Goal: Task Accomplishment & Management: Manage account settings

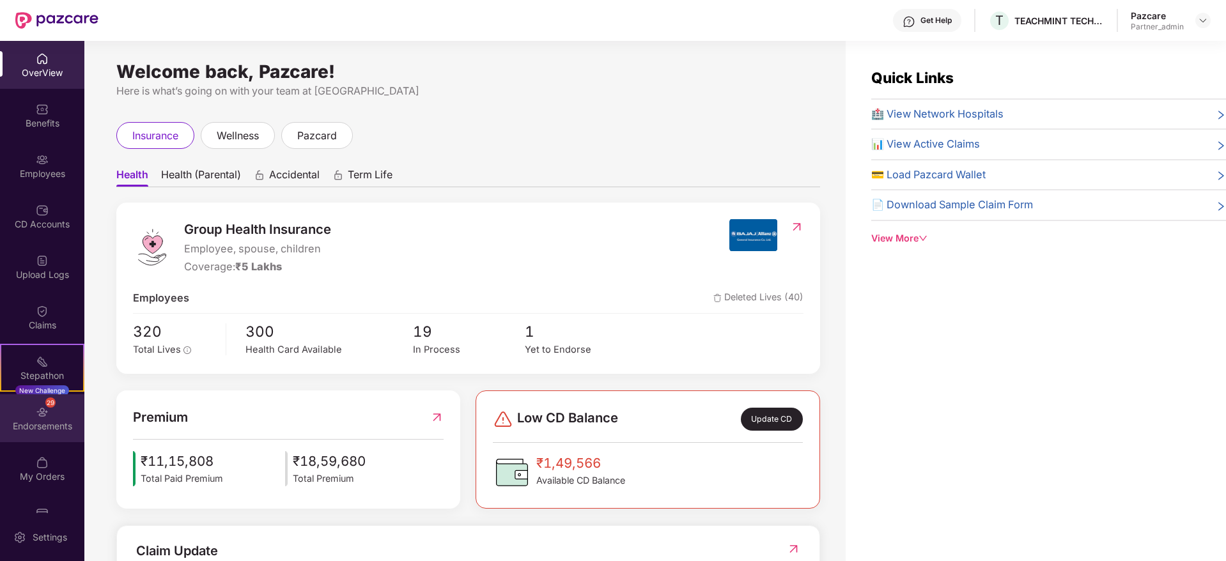
click at [19, 432] on div "29 Endorsements" at bounding box center [42, 418] width 84 height 48
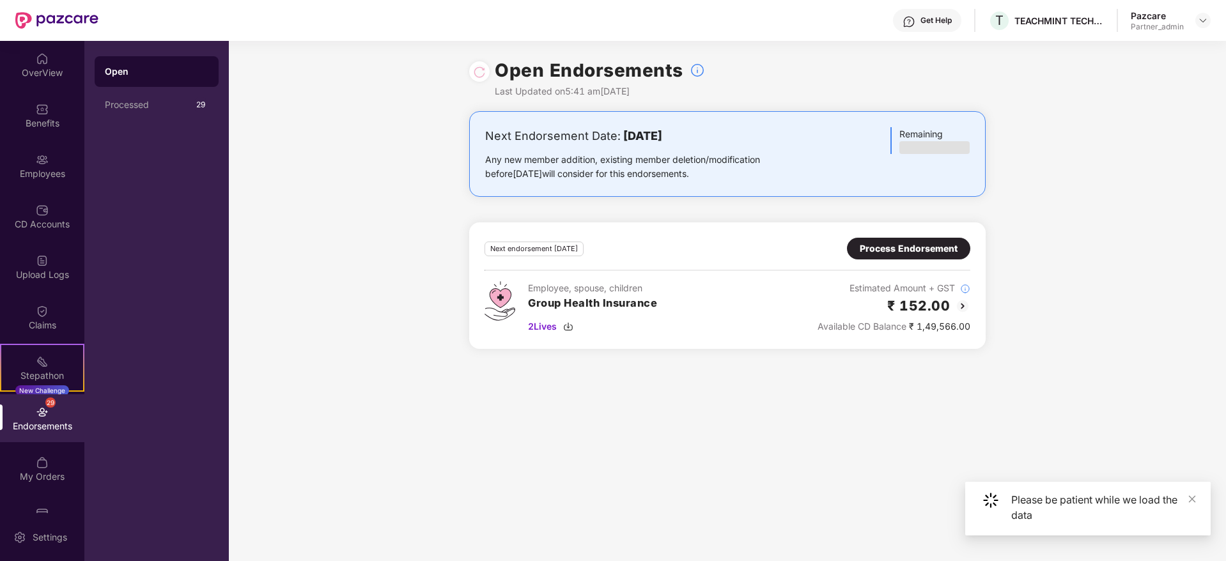
click at [894, 254] on div "Process Endorsement" at bounding box center [909, 249] width 98 height 14
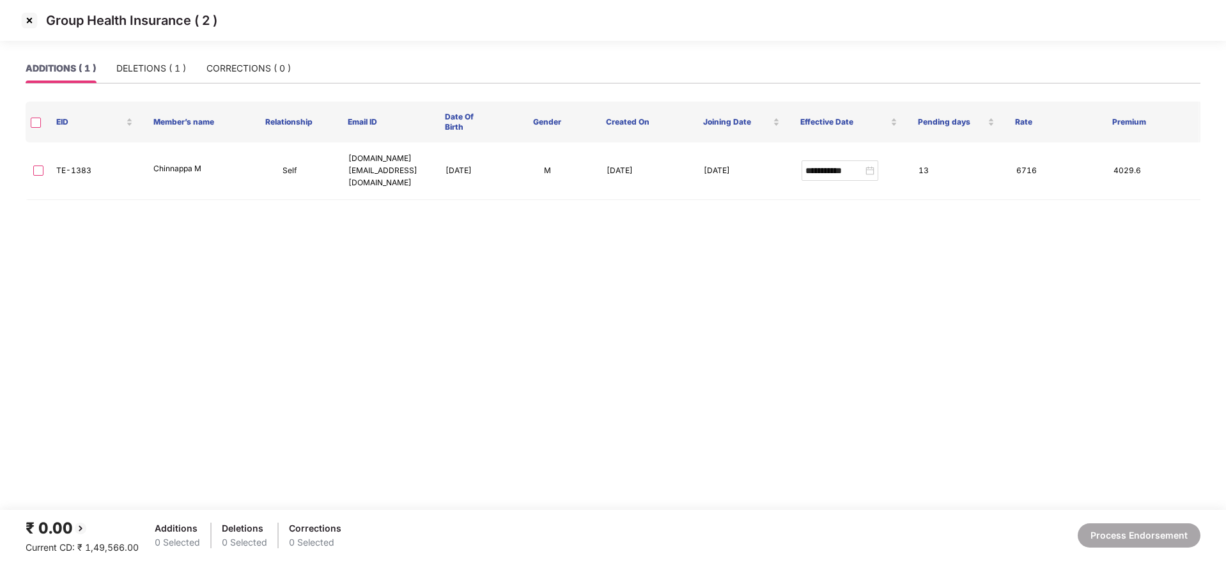
click at [35, 26] on img at bounding box center [29, 20] width 20 height 20
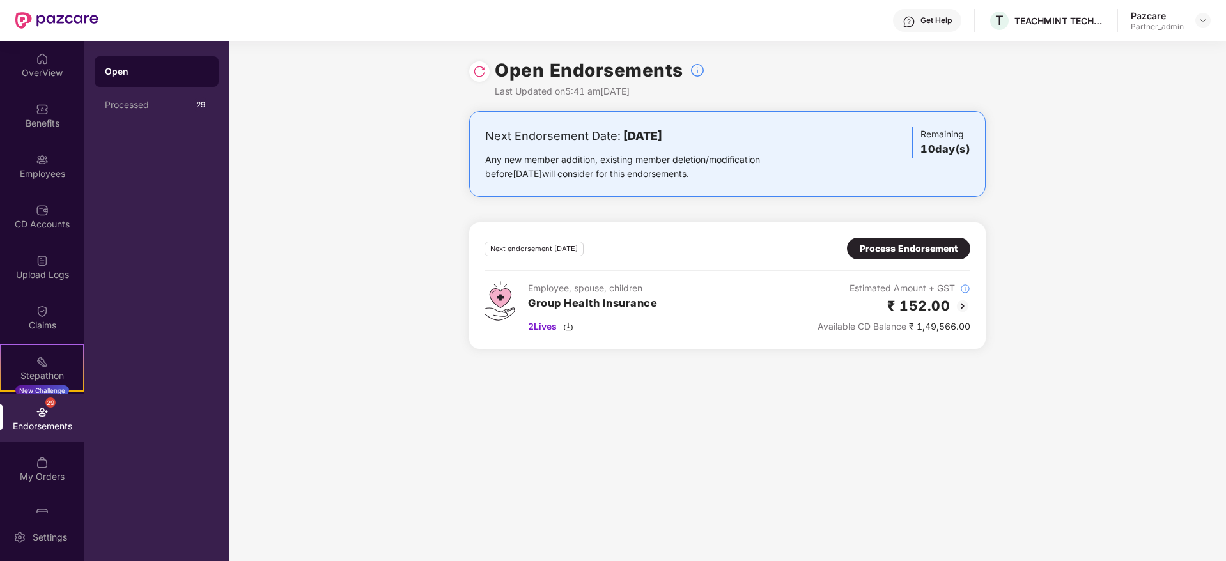
click at [125, 81] on div "Open" at bounding box center [157, 71] width 124 height 31
click at [152, 124] on div "Open Processed 29" at bounding box center [156, 301] width 144 height 520
click at [151, 107] on div "Processed" at bounding box center [149, 105] width 88 height 10
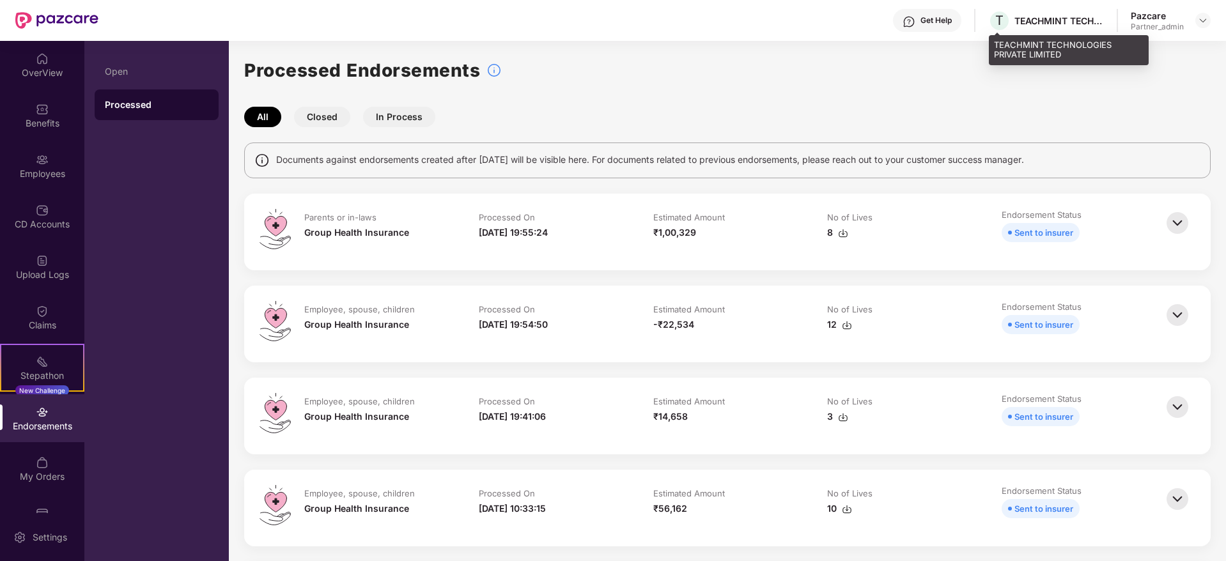
click at [1036, 20] on div "TEACHMINT TECHNOLOGIES PRIVATE LIMITED" at bounding box center [1058, 21] width 89 height 12
copy div "TEACHMINT"
click at [1213, 16] on header "Get Help T TEACHMINT TECHNOLOGIES PRIVATE LIMITED Pazcare Partner_admin" at bounding box center [613, 20] width 1226 height 41
click at [1204, 20] on img at bounding box center [1203, 20] width 10 height 10
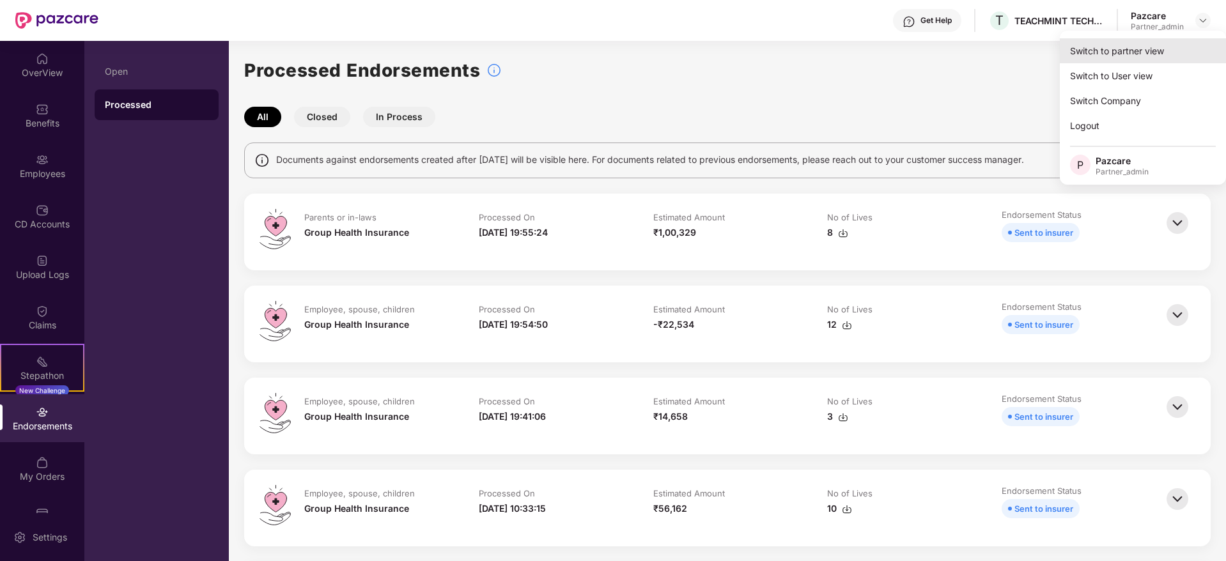
click at [1158, 53] on div "Switch to partner view" at bounding box center [1143, 50] width 166 height 25
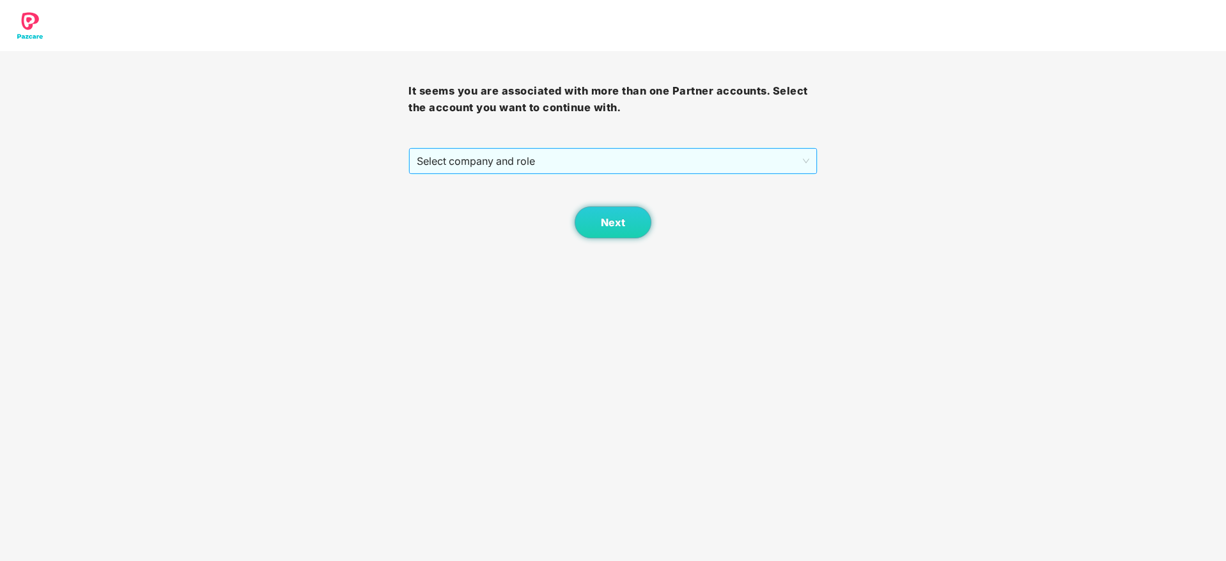
click at [656, 166] on span "Select company and role" at bounding box center [613, 161] width 392 height 24
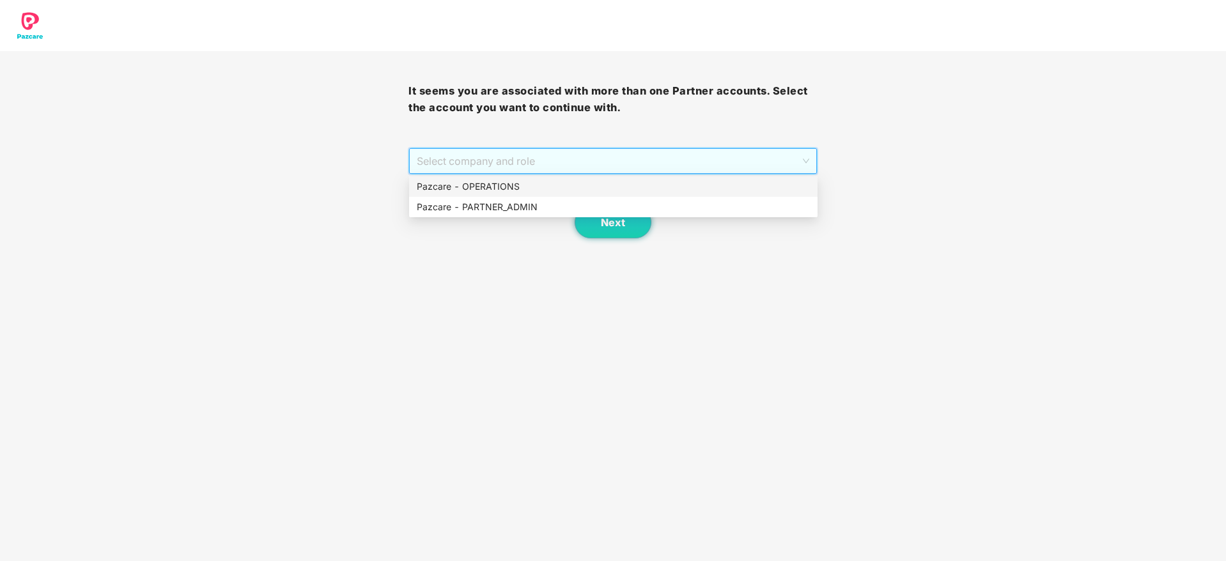
click at [561, 198] on div "Pazcare - PARTNER_ADMIN" at bounding box center [613, 207] width 408 height 20
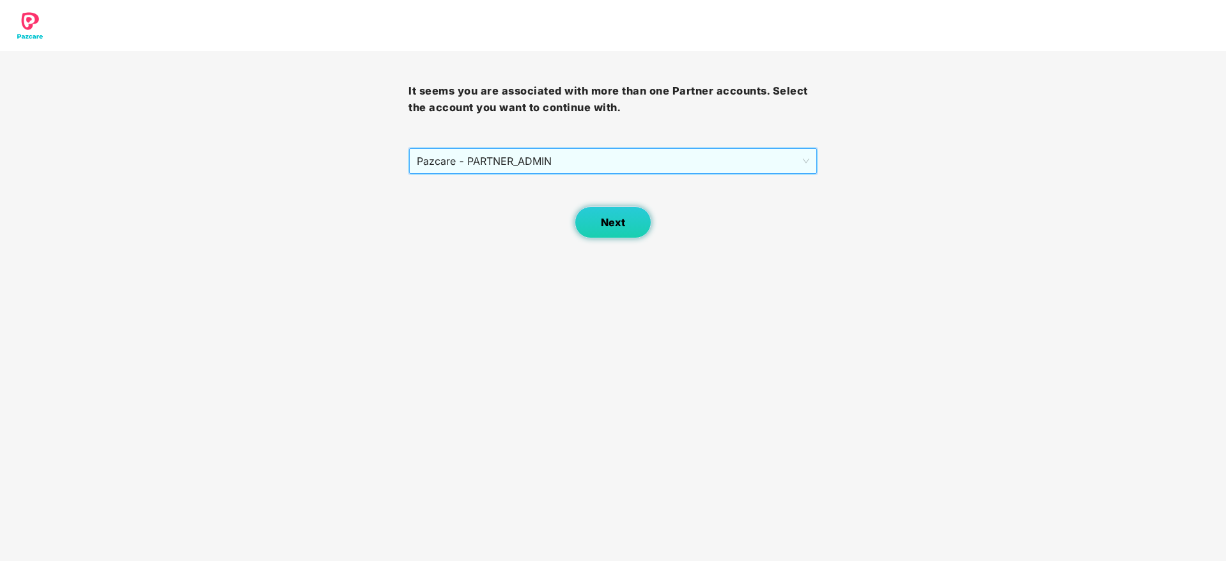
click at [604, 217] on span "Next" at bounding box center [613, 223] width 24 height 12
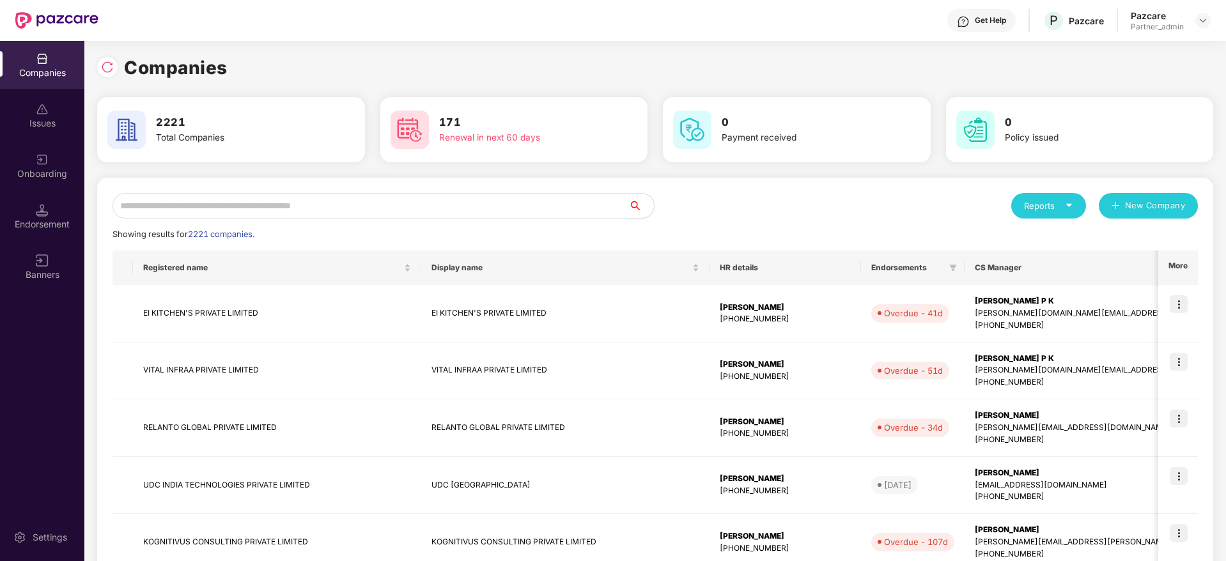
click at [483, 214] on input "text" at bounding box center [371, 206] width 516 height 26
paste input "*********"
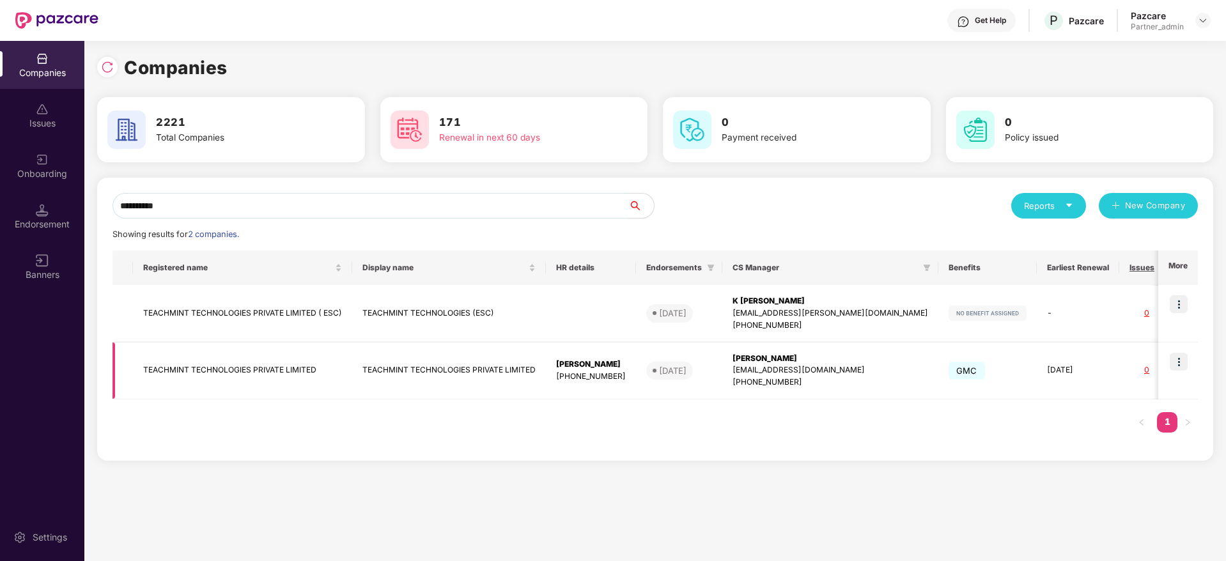
type input "*********"
click at [782, 359] on div "[PERSON_NAME]" at bounding box center [831, 359] width 196 height 12
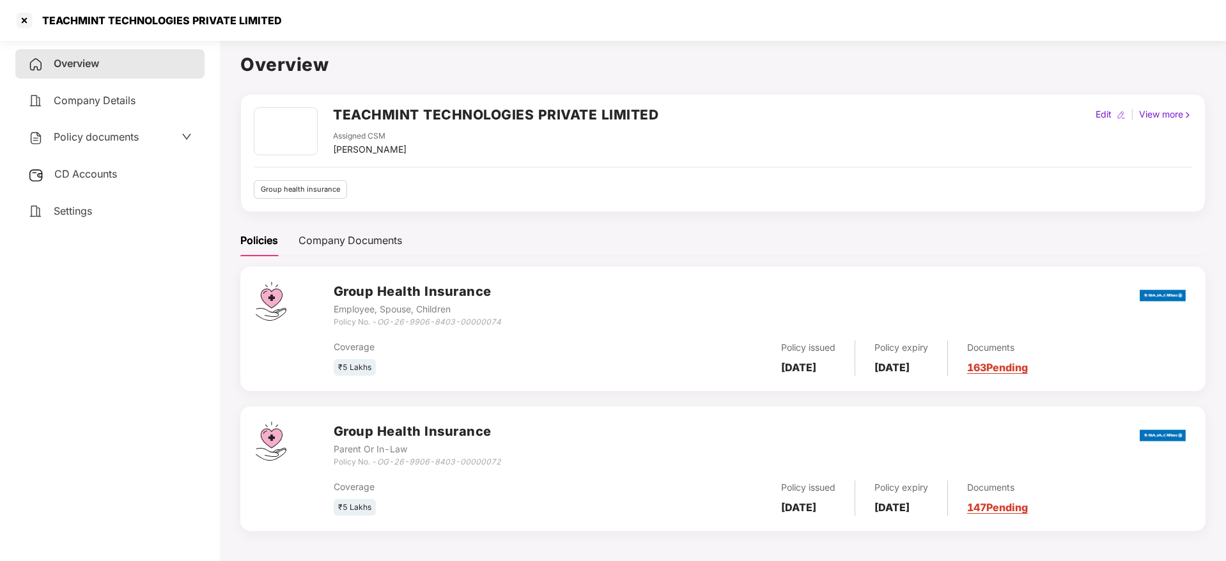
click at [1004, 366] on link "163 Pending" at bounding box center [997, 367] width 61 height 13
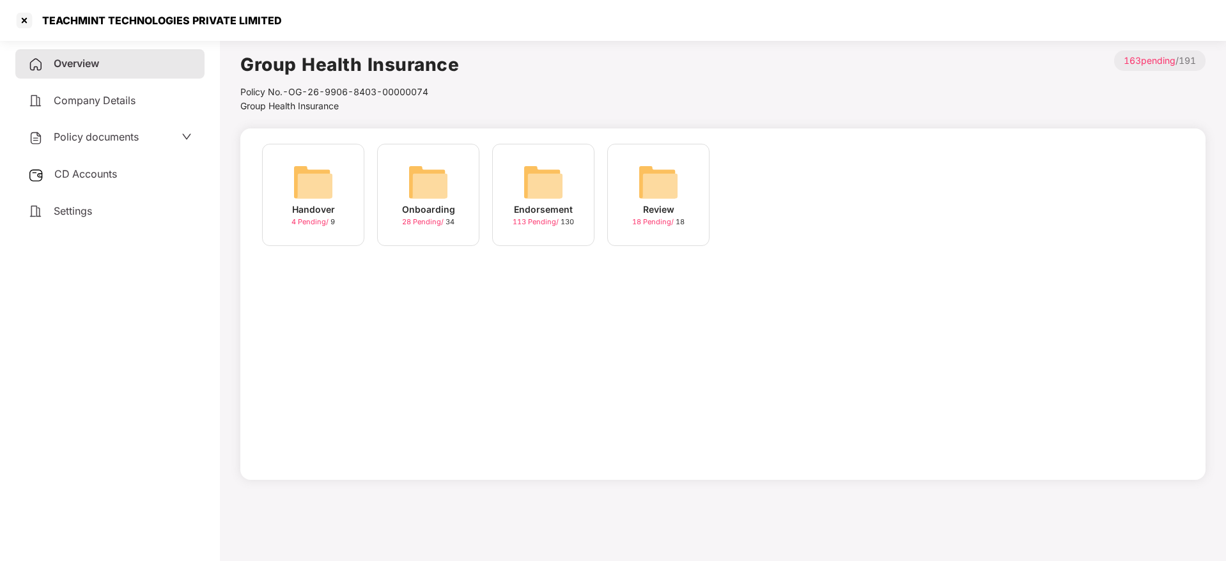
click at [526, 195] on img at bounding box center [543, 182] width 41 height 41
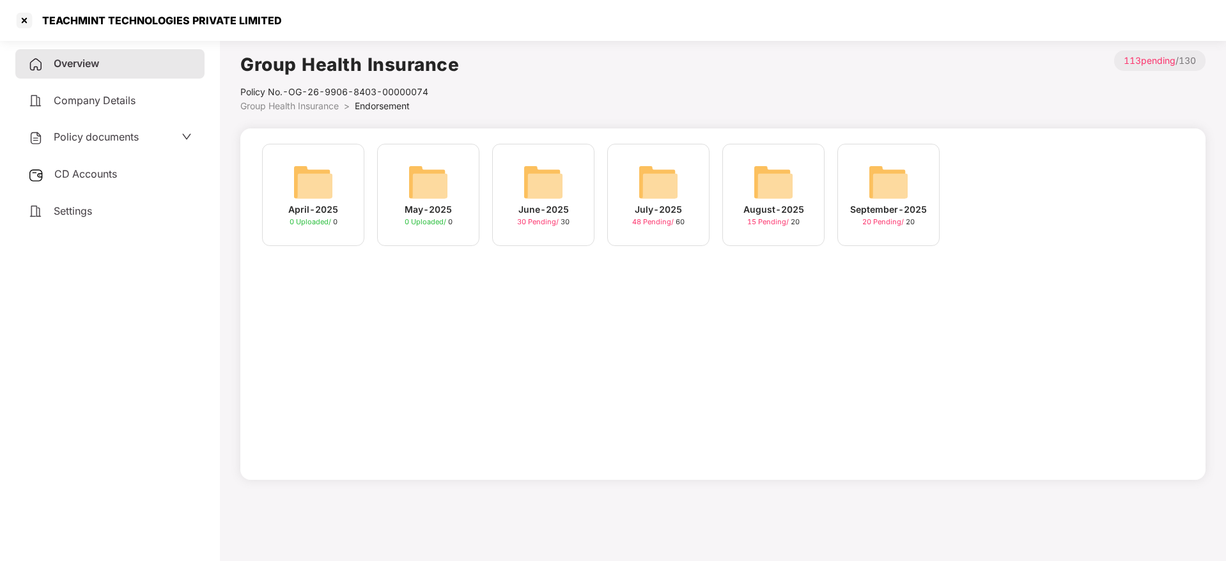
click at [901, 190] on img at bounding box center [888, 182] width 41 height 41
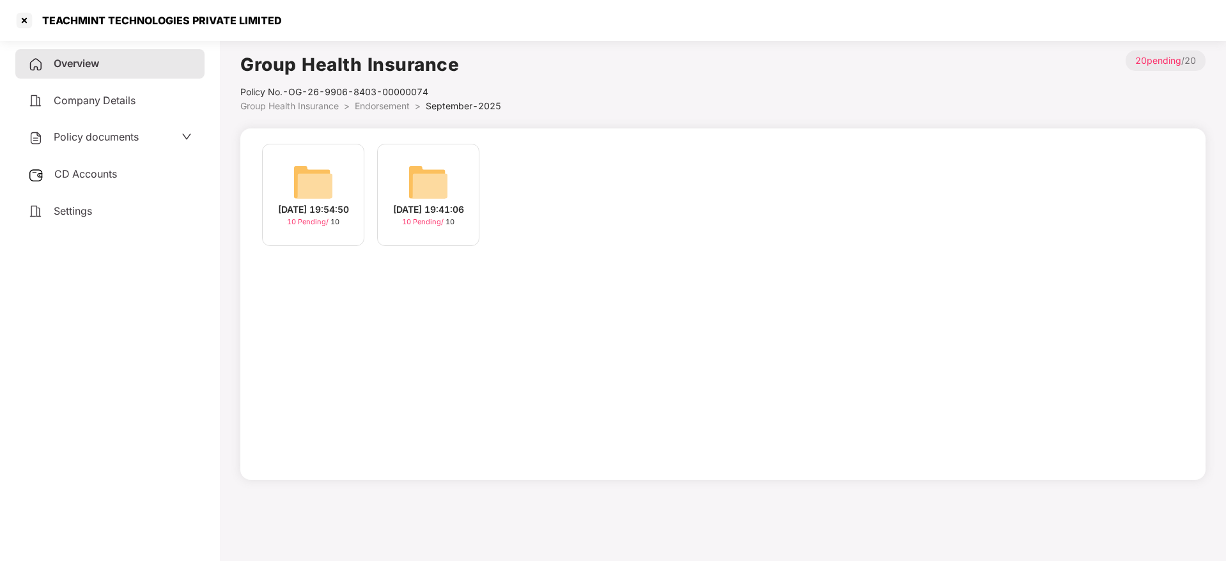
click at [329, 228] on div "10 Pending / 10" at bounding box center [313, 222] width 52 height 11
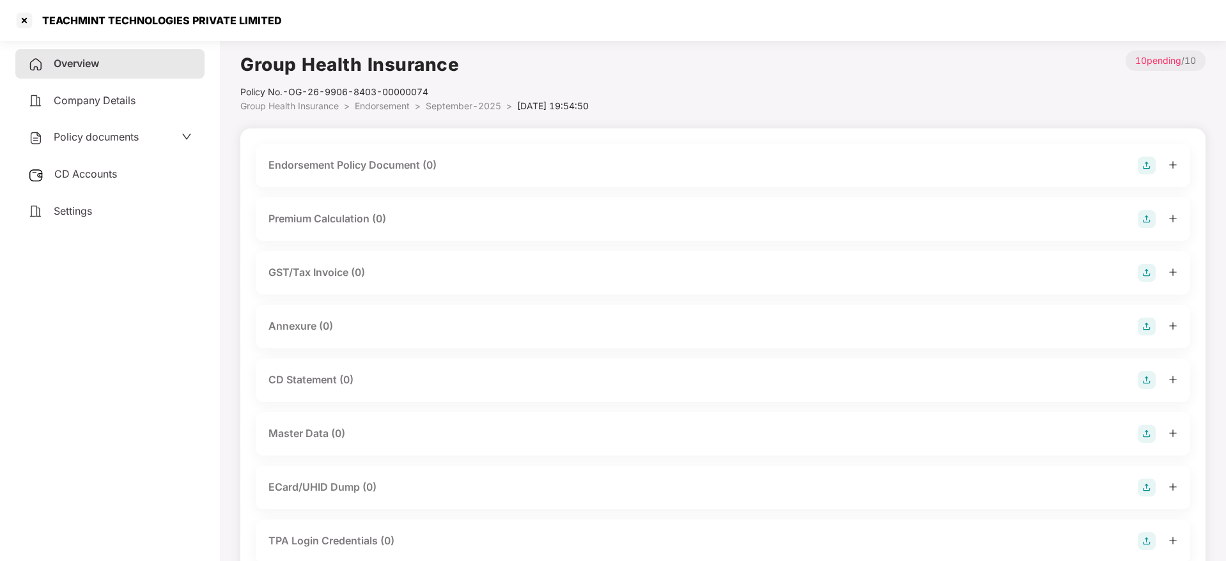
click at [1144, 159] on img at bounding box center [1147, 166] width 18 height 18
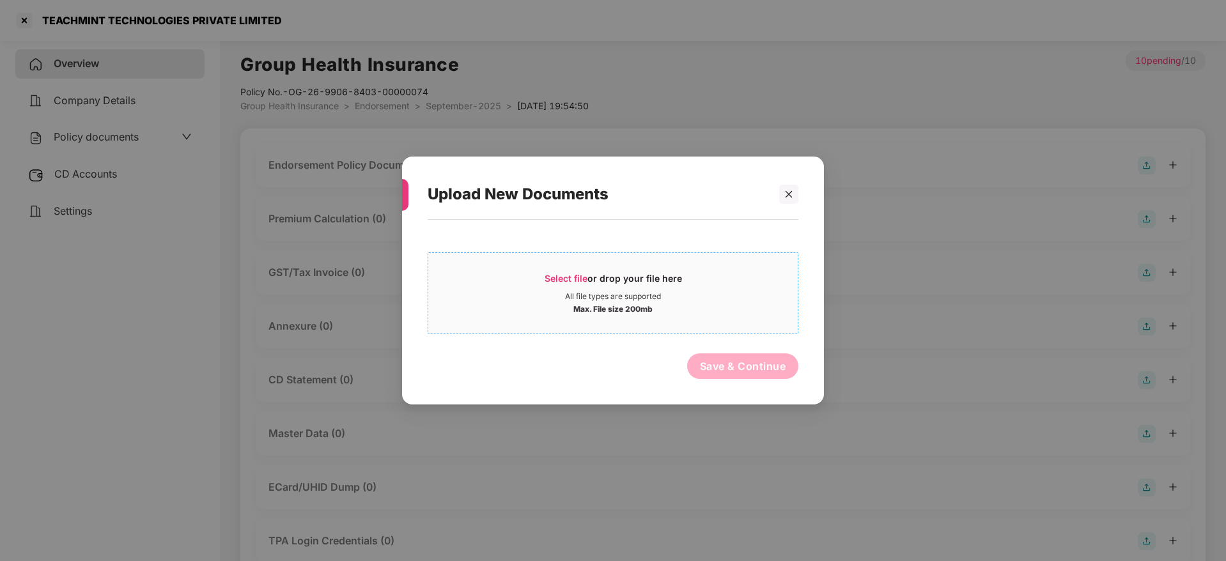
click at [633, 258] on div "Select file or drop your file here All file types are supported Max. File size …" at bounding box center [613, 293] width 371 height 82
click at [573, 286] on div "Select file or drop your file here" at bounding box center [613, 281] width 137 height 19
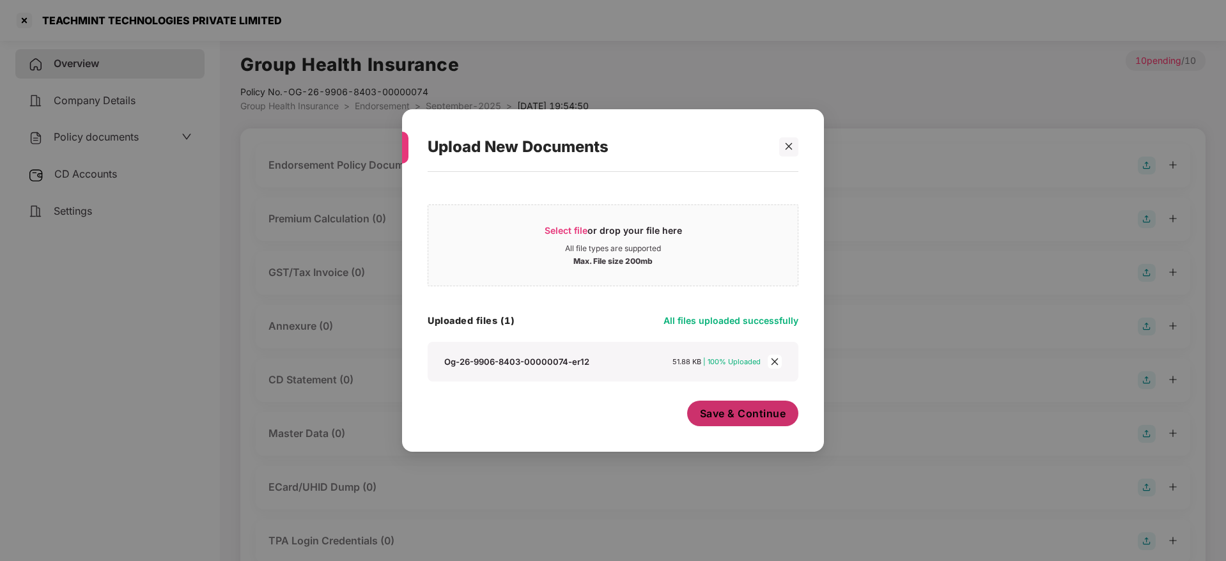
click at [755, 419] on span "Save & Continue" at bounding box center [743, 414] width 86 height 14
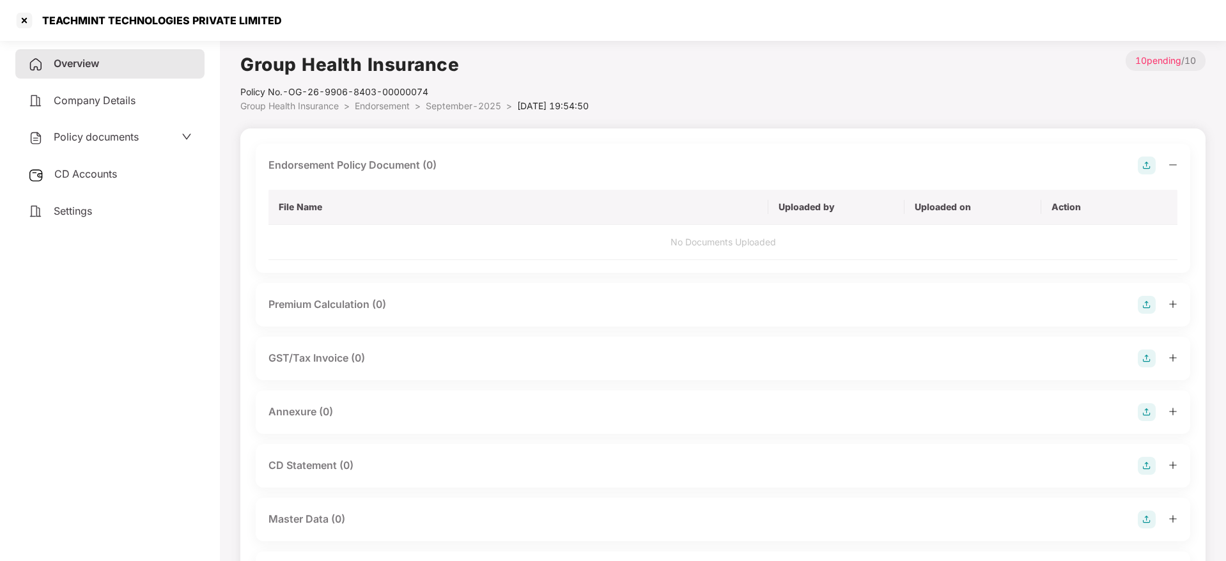
click at [1172, 164] on icon "minus" at bounding box center [1173, 164] width 8 height 1
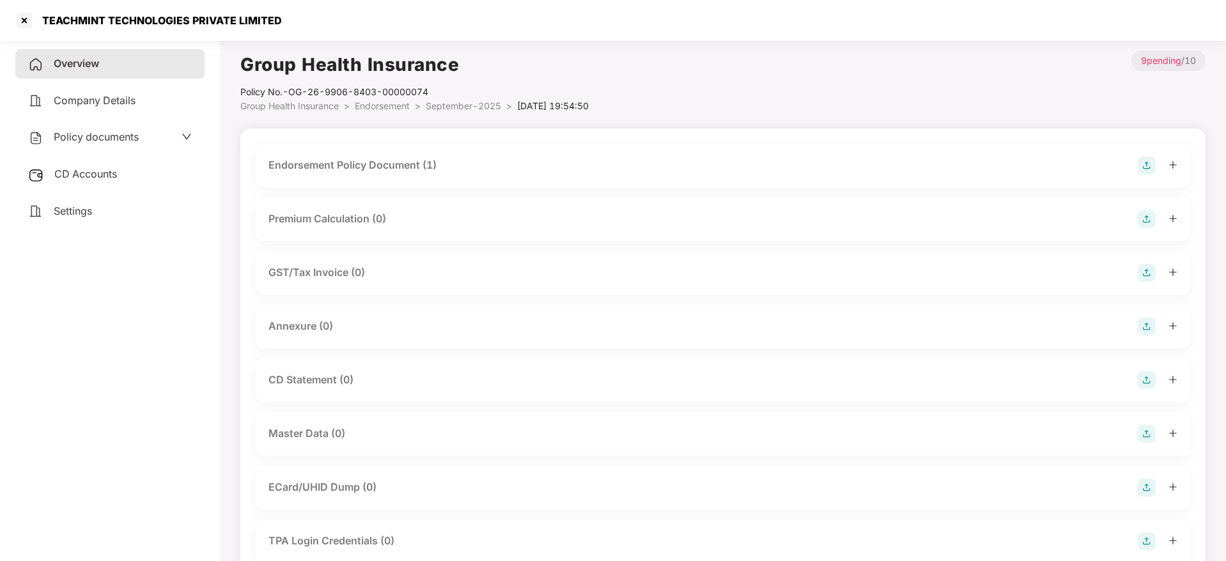
click at [1149, 325] on img at bounding box center [1147, 327] width 18 height 18
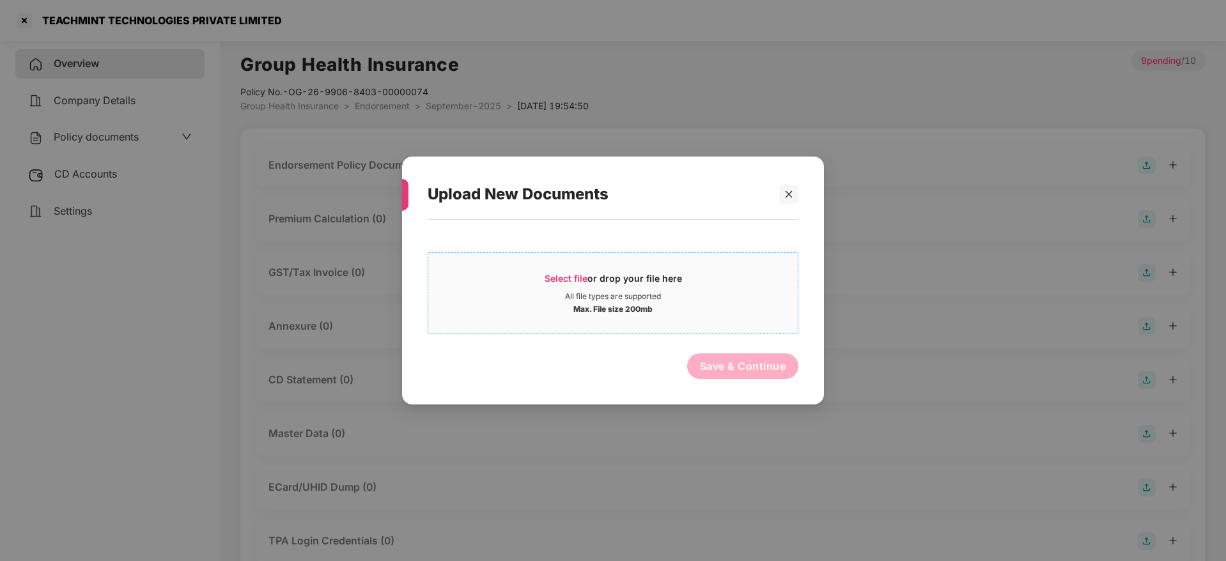
click at [592, 286] on div "Select file or drop your file here" at bounding box center [613, 281] width 137 height 19
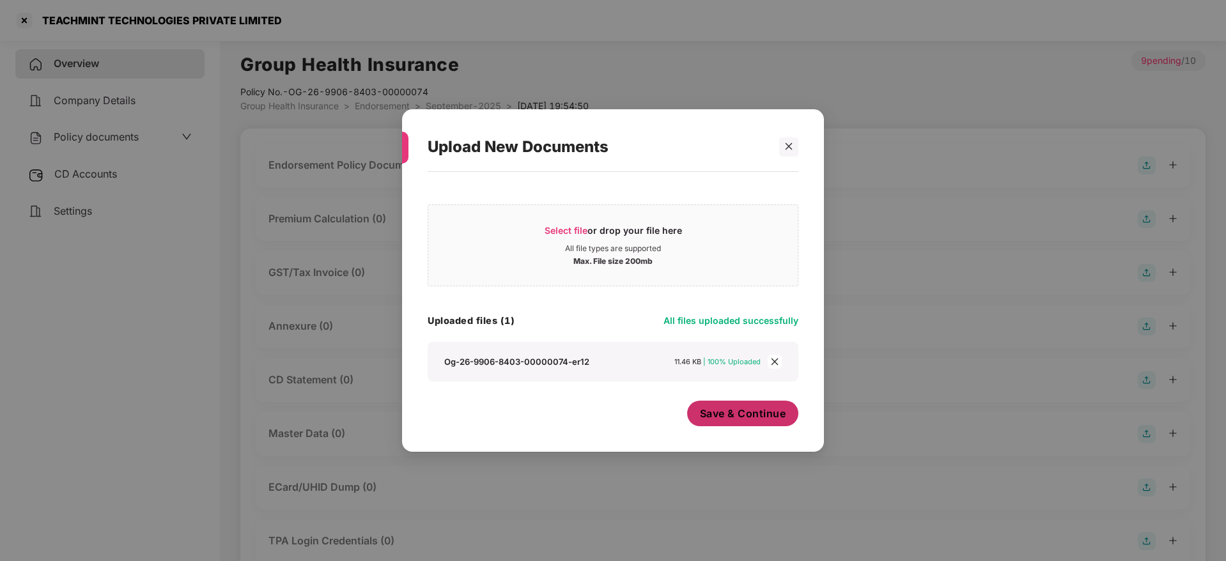
click at [717, 419] on span "Save & Continue" at bounding box center [743, 414] width 86 height 14
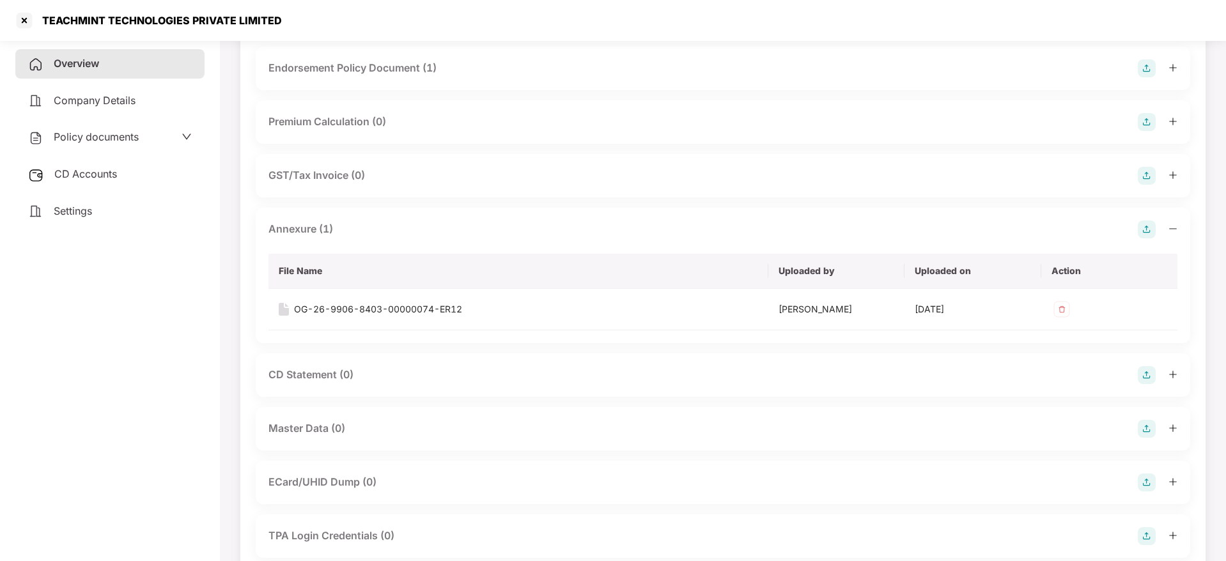
scroll to position [192, 0]
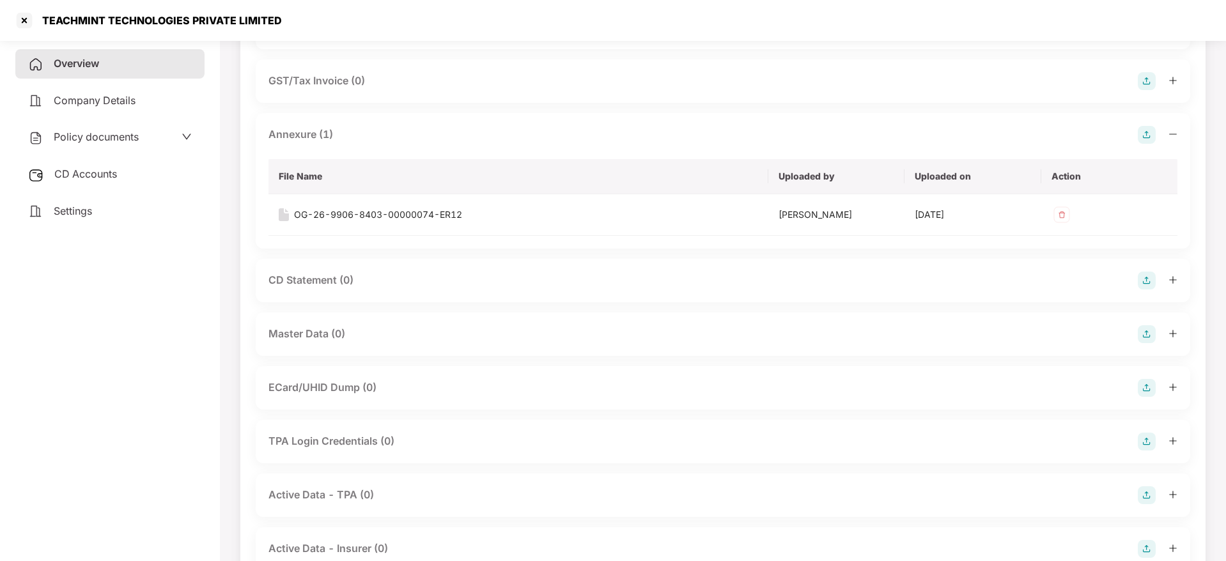
click at [1146, 338] on img at bounding box center [1147, 334] width 18 height 18
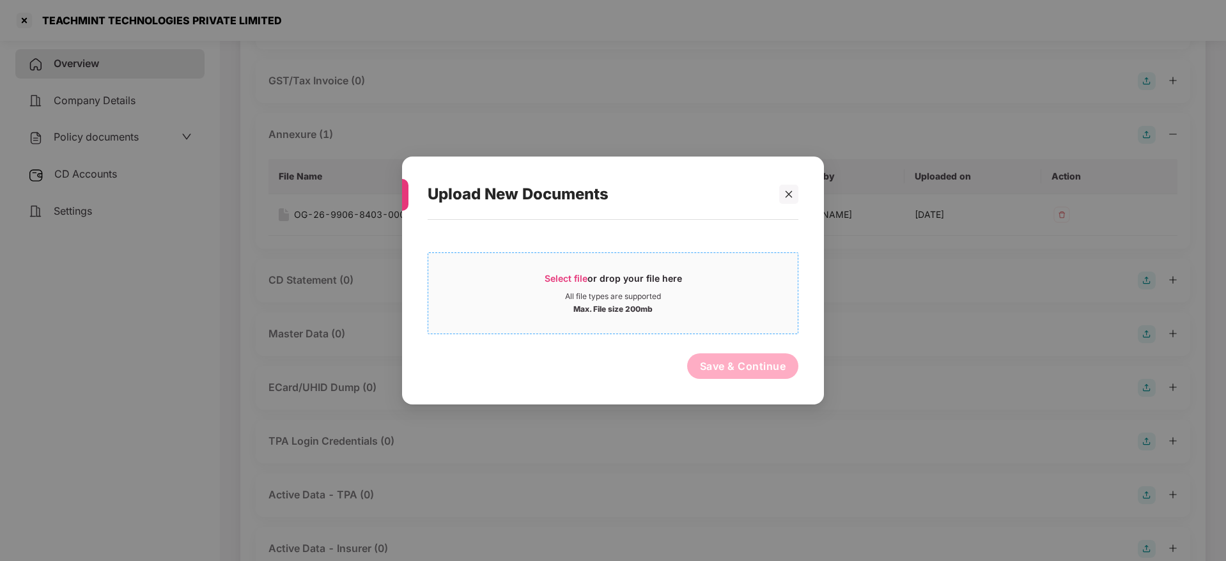
click at [558, 284] on div "Select file or drop your file here" at bounding box center [613, 281] width 137 height 19
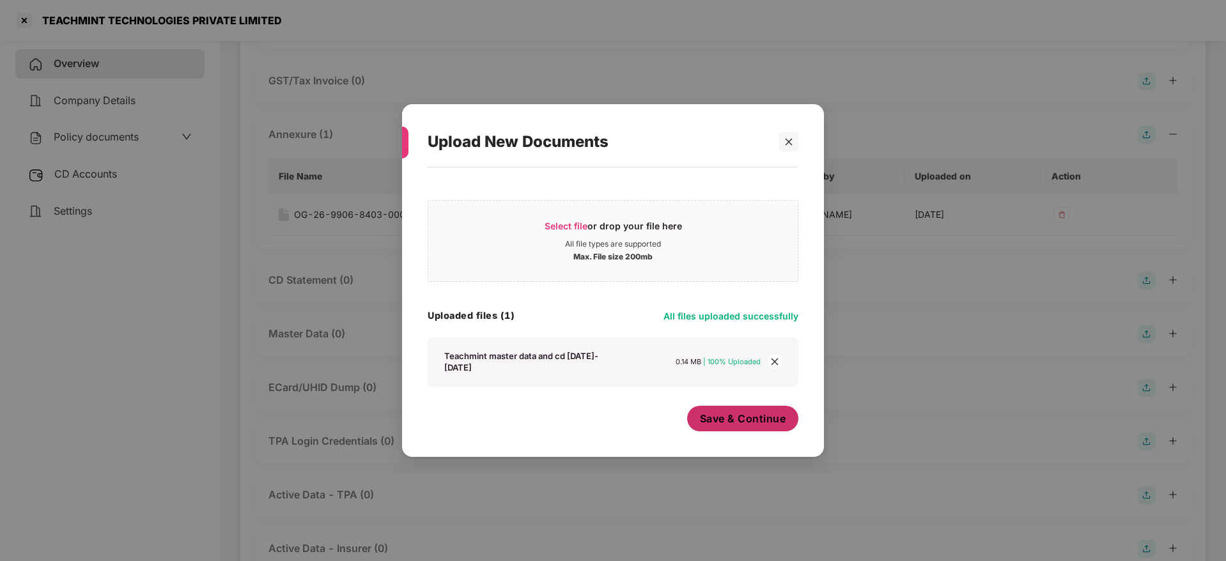
click at [742, 416] on span "Save & Continue" at bounding box center [743, 419] width 86 height 14
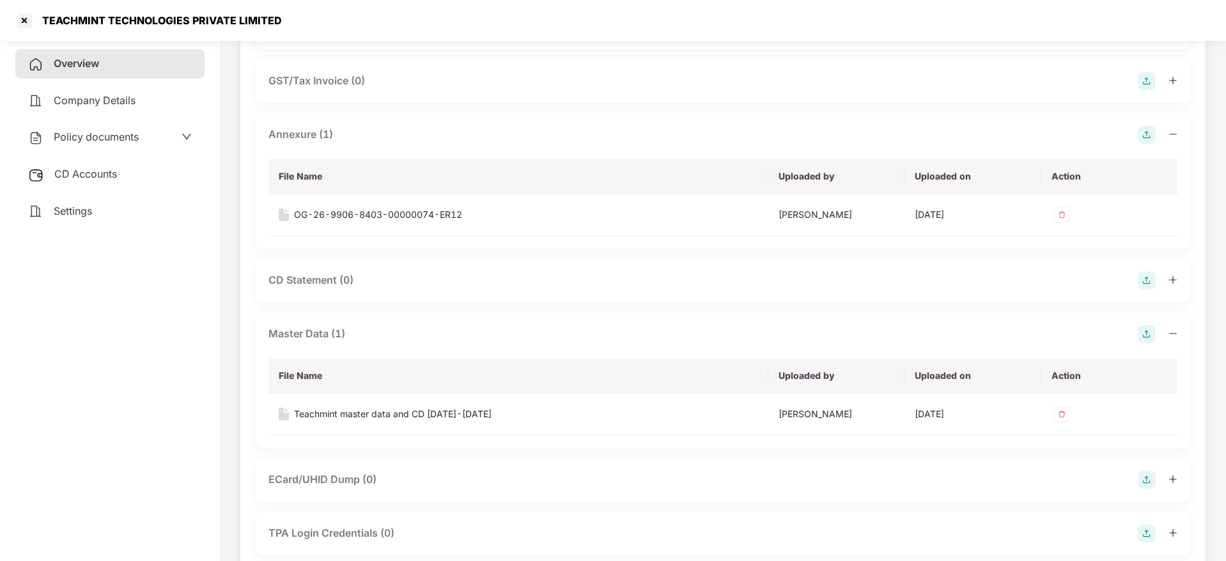
click at [1176, 334] on icon "minus" at bounding box center [1173, 333] width 9 height 9
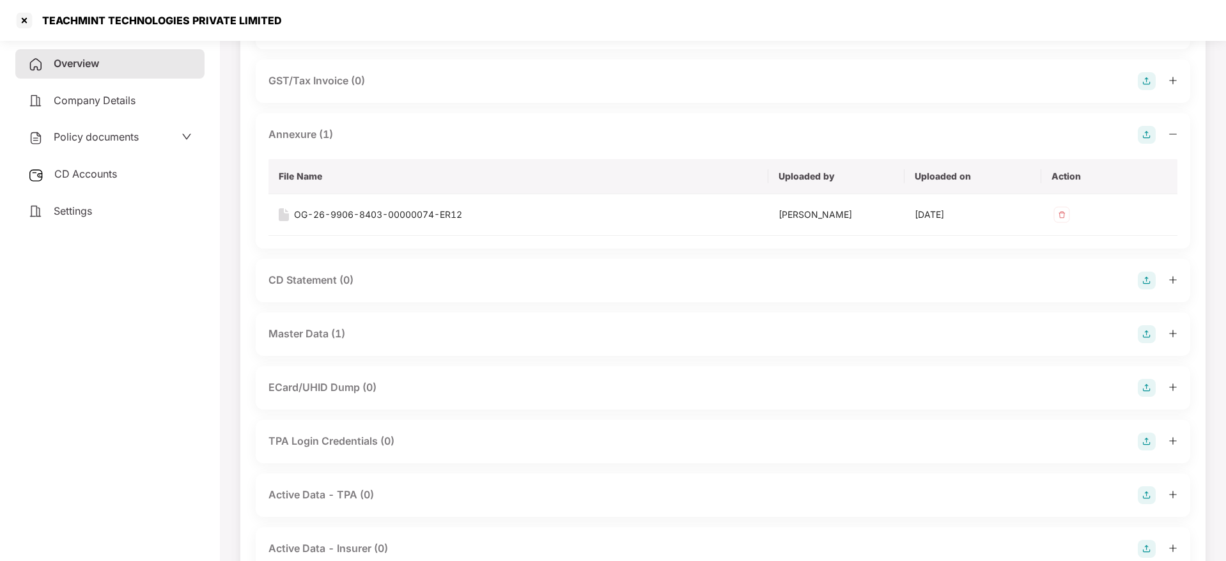
click at [1176, 134] on icon "minus" at bounding box center [1173, 134] width 8 height 1
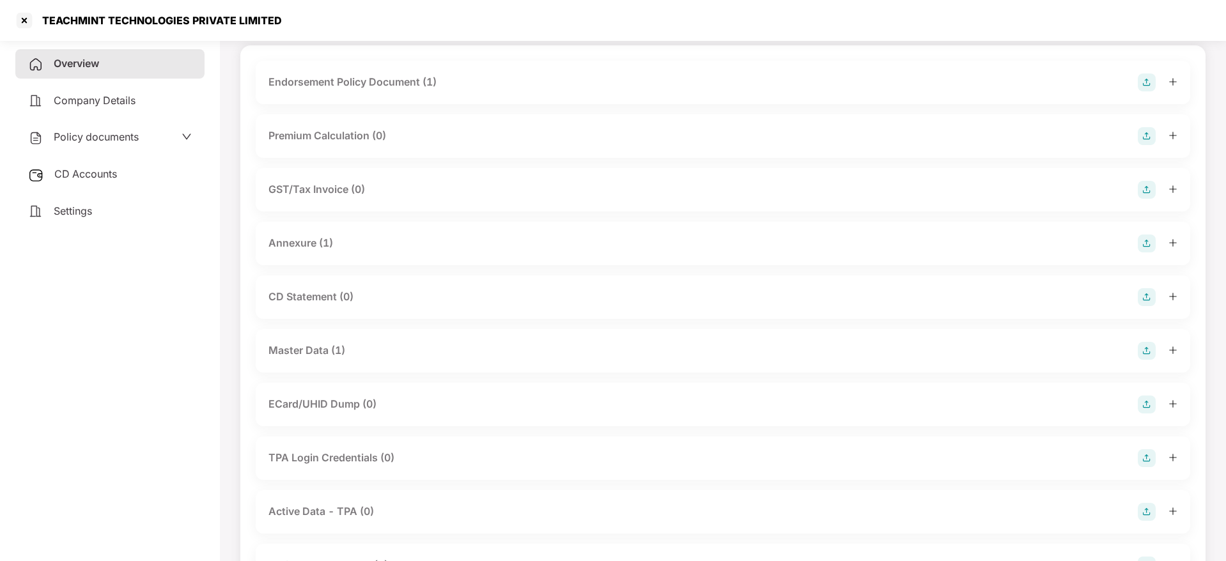
scroll to position [0, 0]
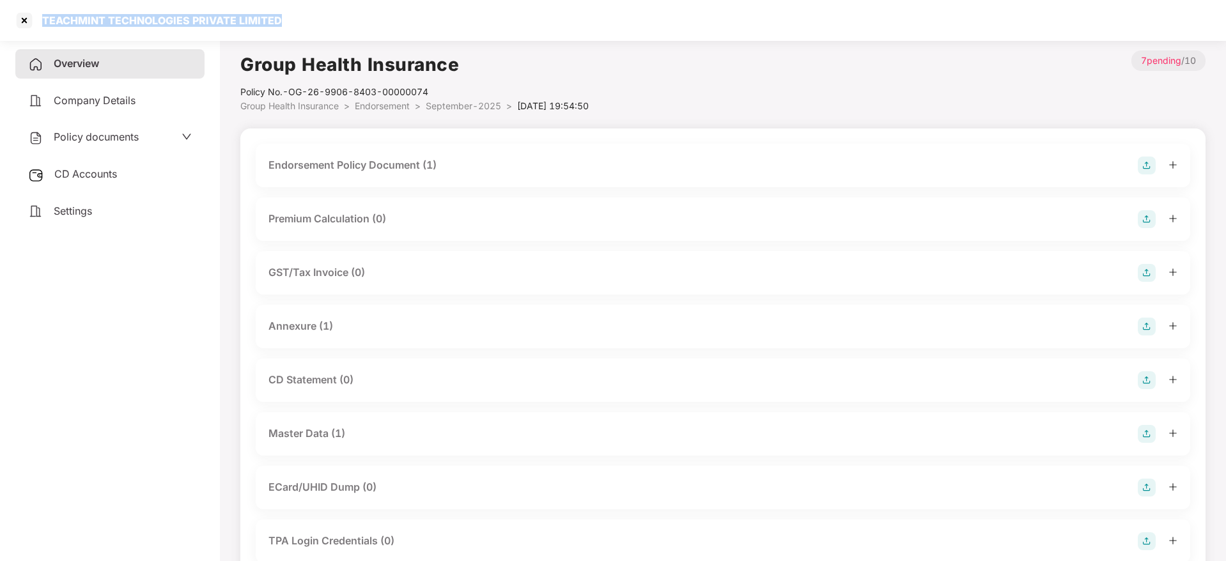
drag, startPoint x: 43, startPoint y: 17, endPoint x: 338, endPoint y: 17, distance: 294.7
click at [338, 17] on div "TEACHMINT TECHNOLOGIES PRIVATE LIMITED" at bounding box center [613, 20] width 1226 height 41
copy div "TEACHMINT TECHNOLOGIES PRIVATE LIMITED"
click at [25, 24] on div at bounding box center [24, 20] width 20 height 20
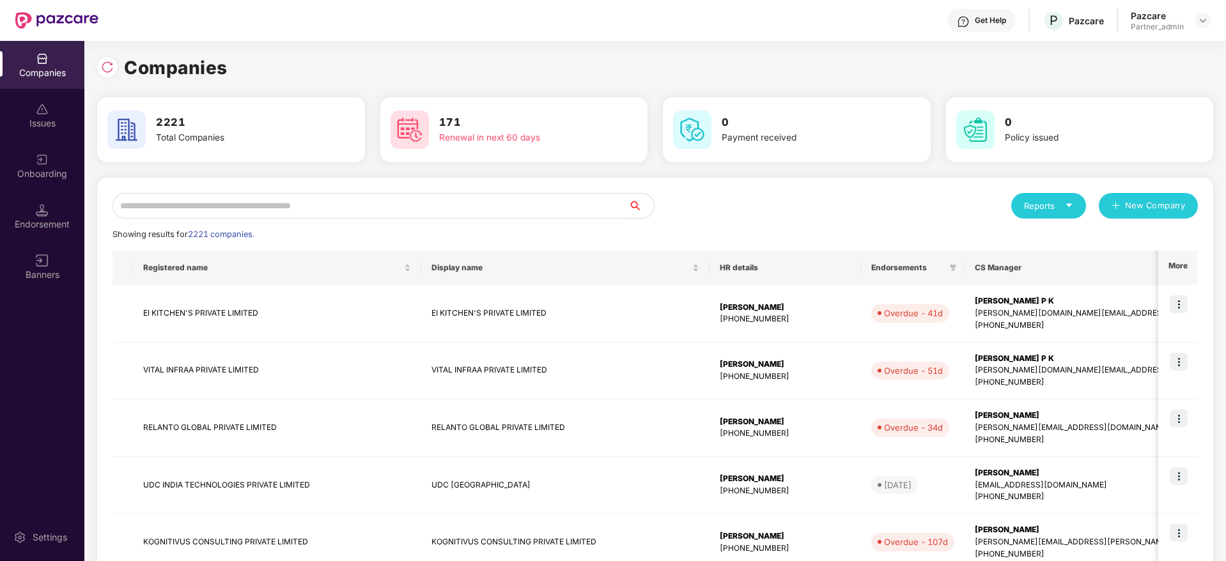
click at [311, 208] on input "text" at bounding box center [371, 206] width 516 height 26
paste input "**********"
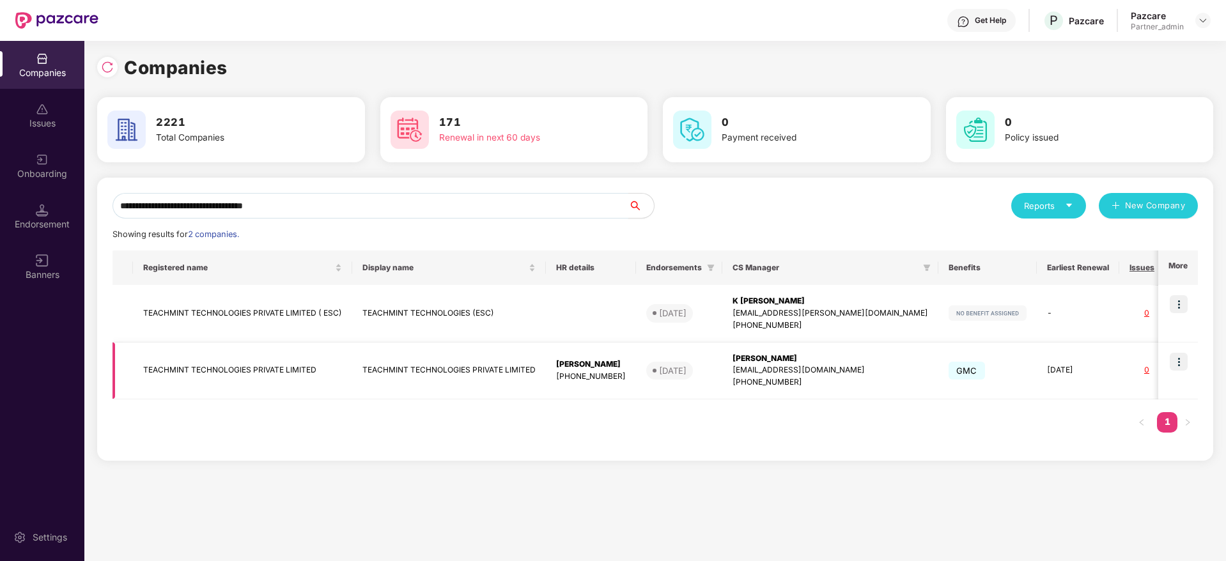
type input "**********"
click at [607, 367] on div "[PERSON_NAME]" at bounding box center [591, 365] width 70 height 12
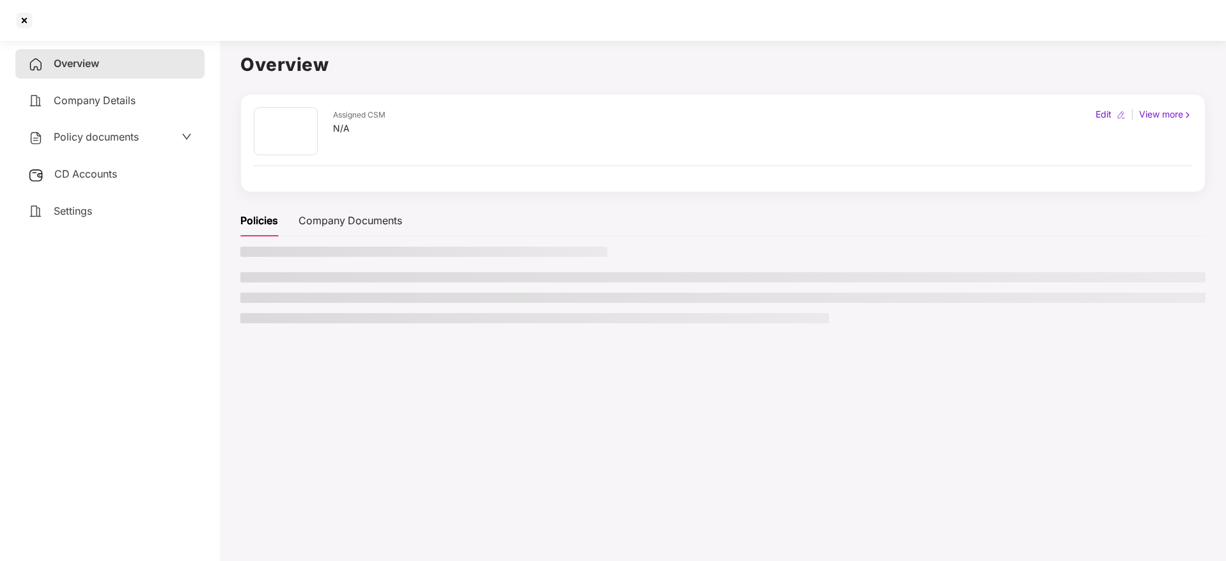
click at [105, 173] on span "CD Accounts" at bounding box center [85, 173] width 63 height 13
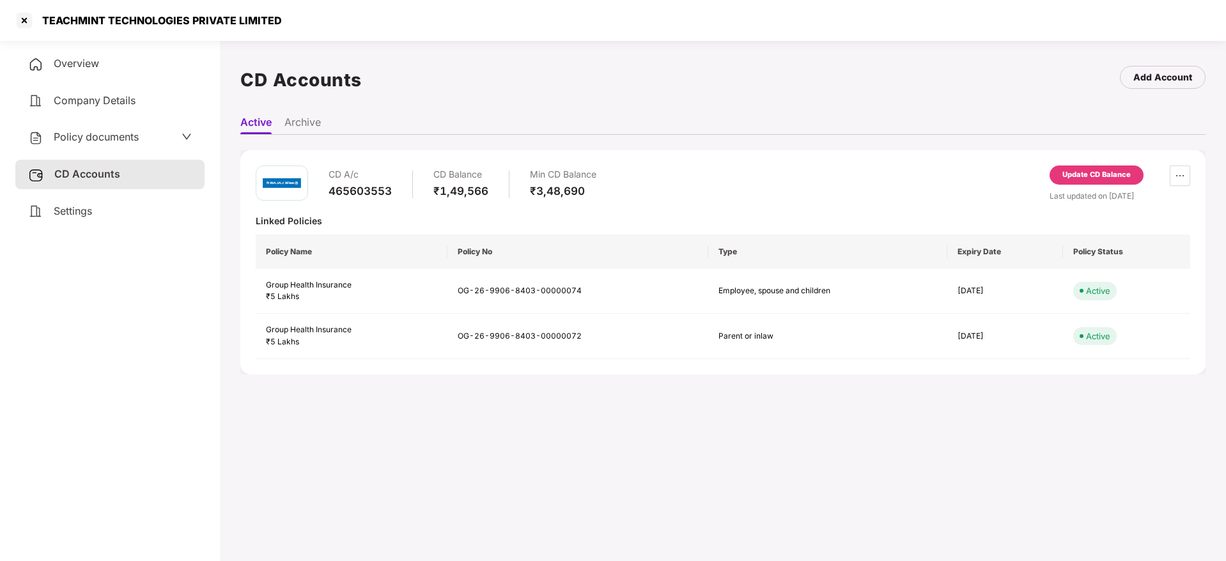
click at [1095, 175] on div "Update CD Balance" at bounding box center [1096, 175] width 68 height 12
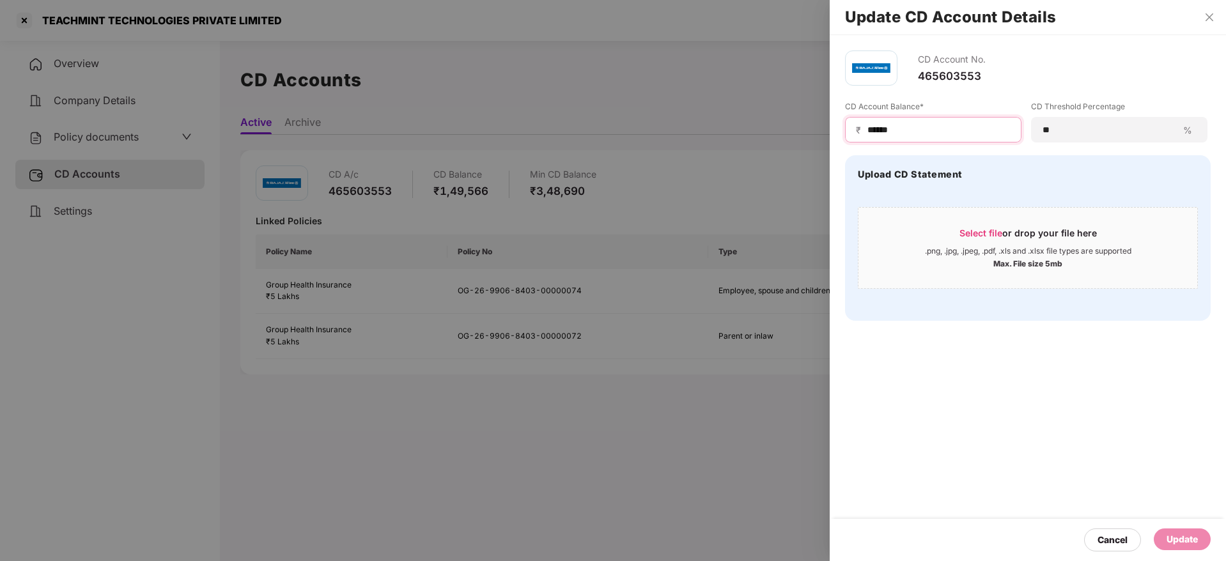
drag, startPoint x: 951, startPoint y: 130, endPoint x: 574, endPoint y: 95, distance: 378.8
click at [575, 93] on div "Update CD Account Details CD Account No. 465603553 CD Account Balance* ₹ ******…" at bounding box center [613, 280] width 1226 height 561
paste input
type input "*****"
click at [1209, 22] on icon "close" at bounding box center [1209, 17] width 10 height 10
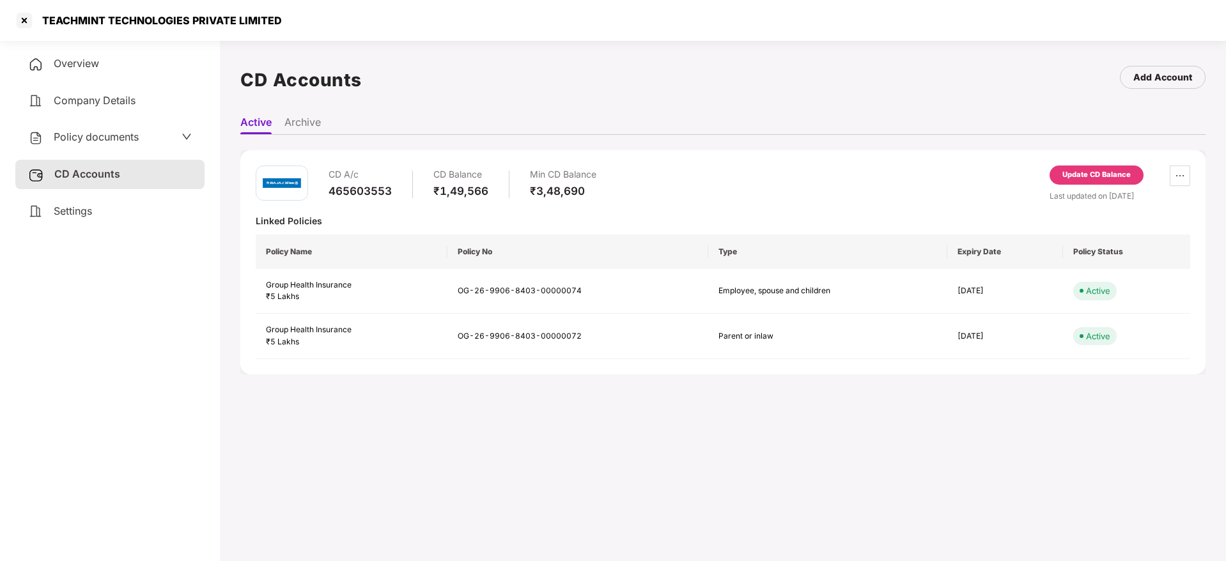
click at [1057, 177] on div "Update CD Balance" at bounding box center [1097, 175] width 94 height 19
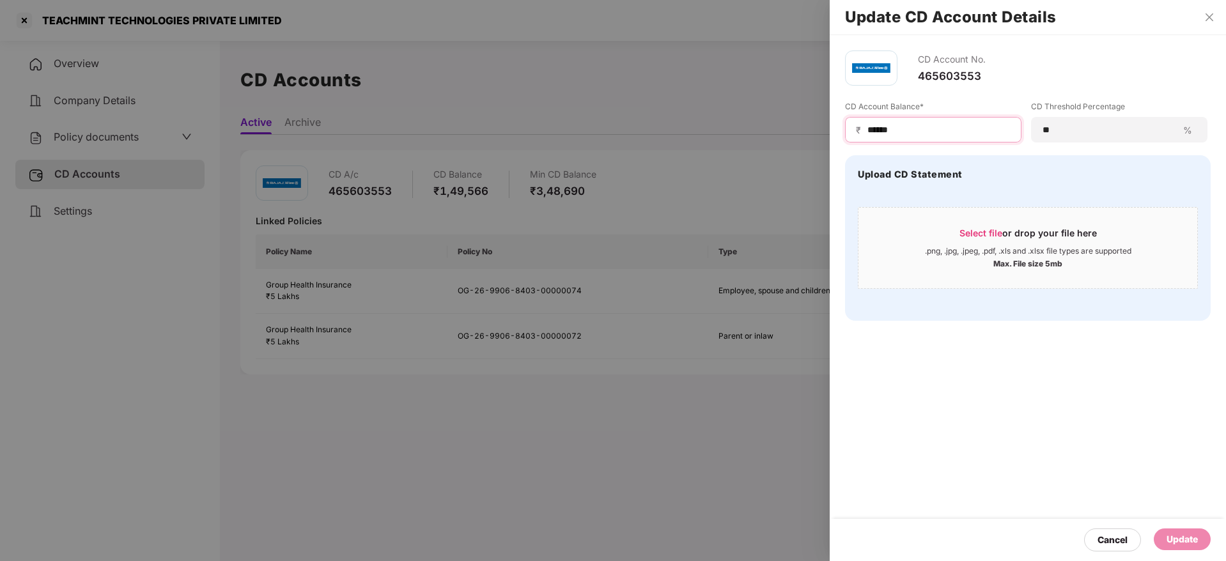
drag, startPoint x: 952, startPoint y: 126, endPoint x: 744, endPoint y: 125, distance: 208.4
click at [714, 117] on div "Update CD Account Details CD Account No. 465603553 CD Account Balance* ₹ ******…" at bounding box center [613, 280] width 1226 height 561
paste input
type input "*****"
click at [1003, 244] on div "Select file or drop your file here" at bounding box center [1027, 236] width 137 height 19
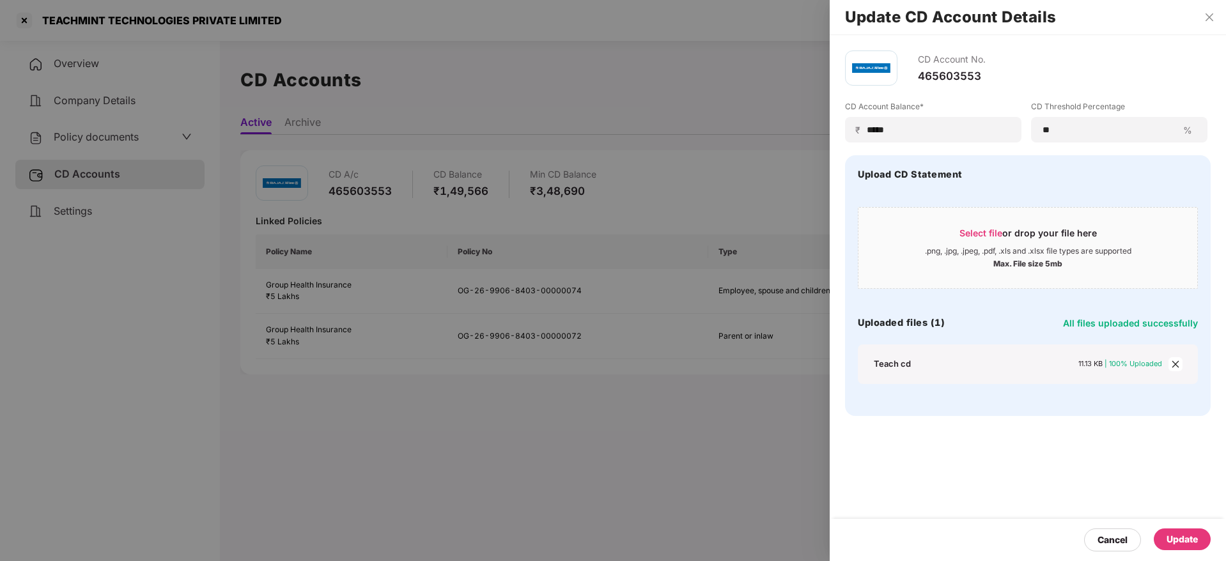
click at [1174, 535] on div "Update" at bounding box center [1182, 539] width 31 height 14
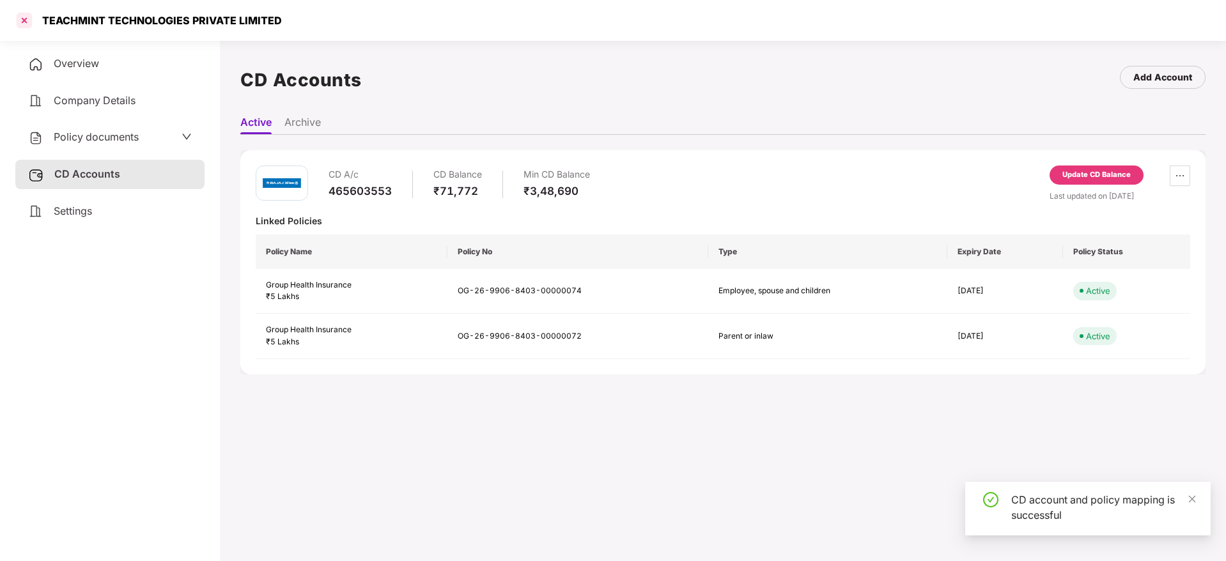
click at [26, 18] on div at bounding box center [24, 20] width 20 height 20
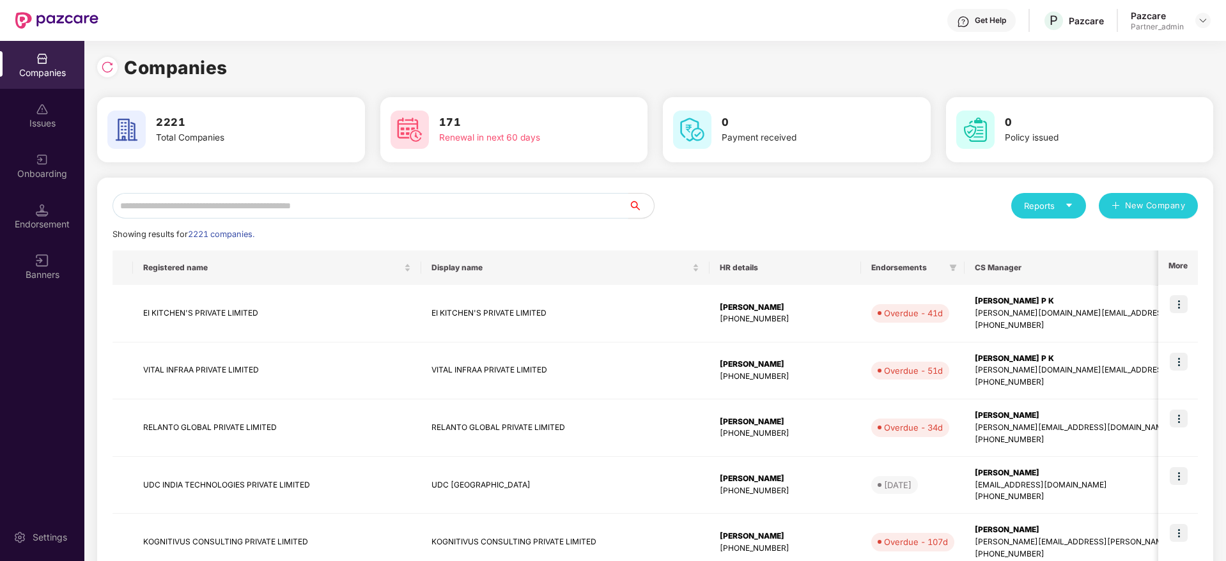
click at [353, 208] on input "text" at bounding box center [371, 206] width 516 height 26
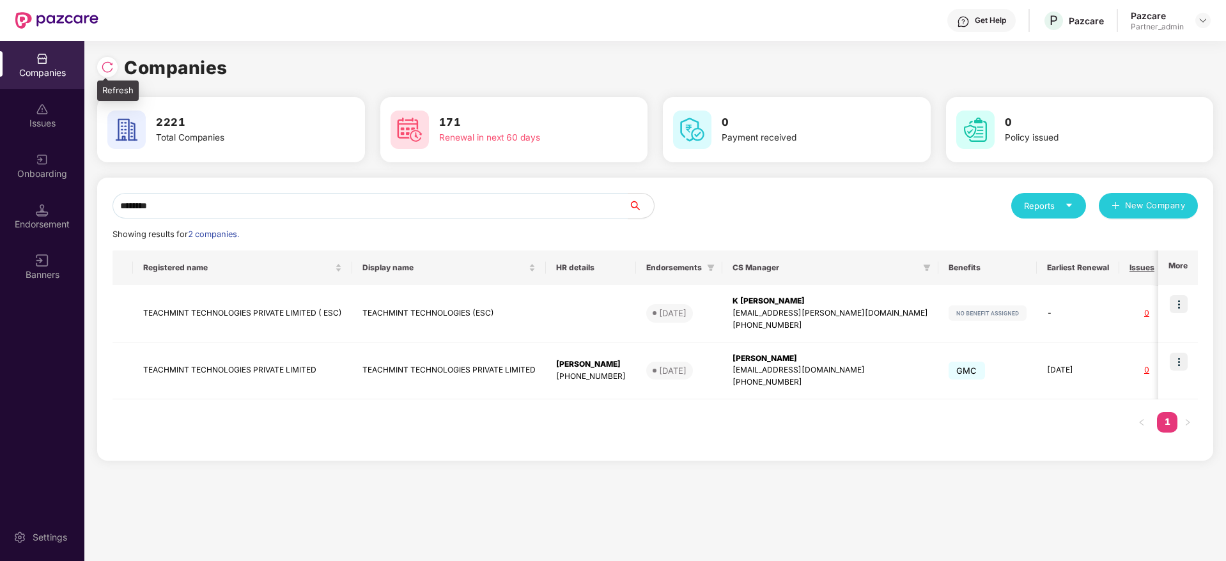
click at [107, 70] on img at bounding box center [107, 67] width 13 height 13
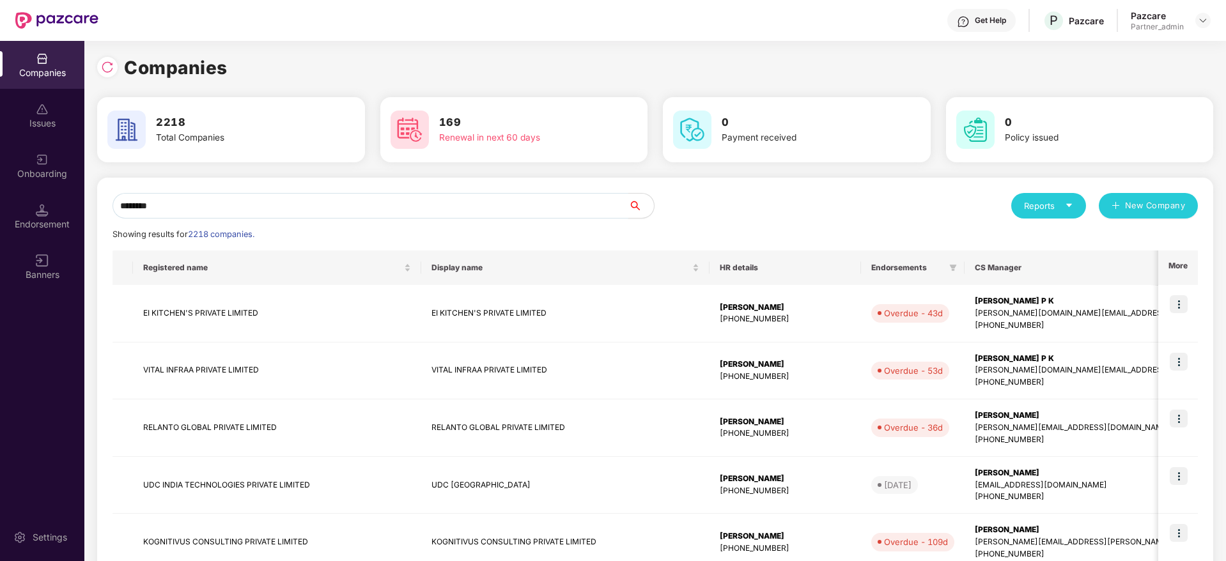
click at [384, 200] on input "********" at bounding box center [371, 206] width 516 height 26
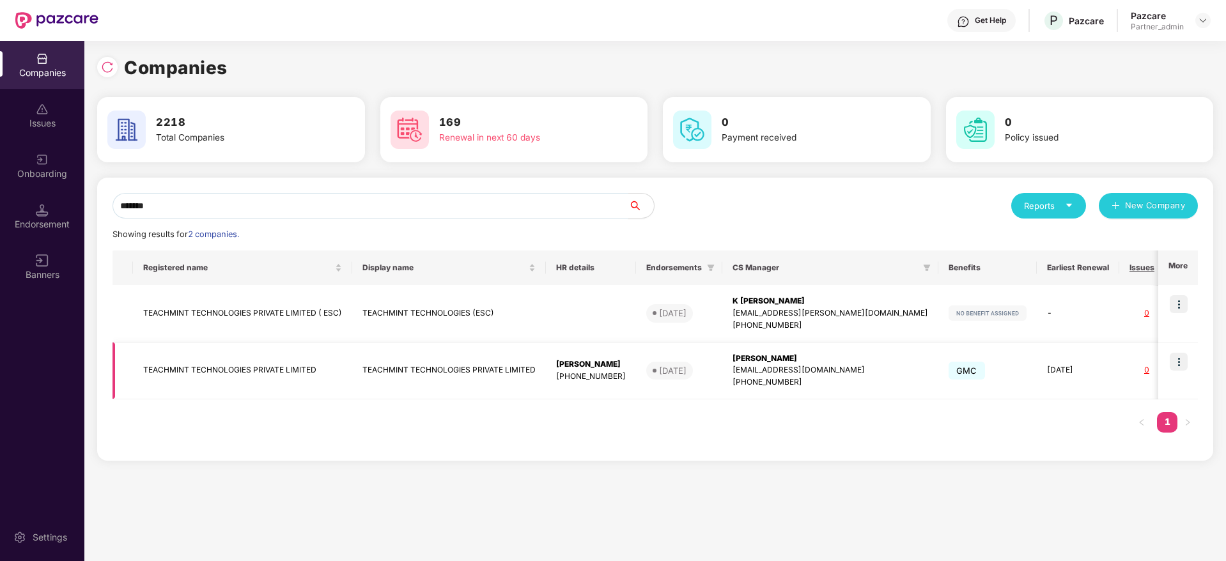
type input "*******"
